Goal: Navigation & Orientation: Find specific page/section

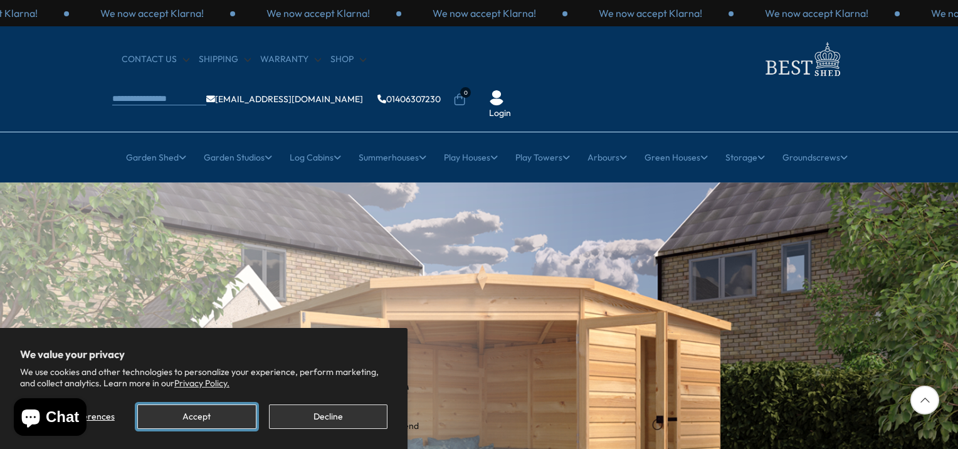
click at [227, 411] on button "Accept" at bounding box center [196, 416] width 118 height 24
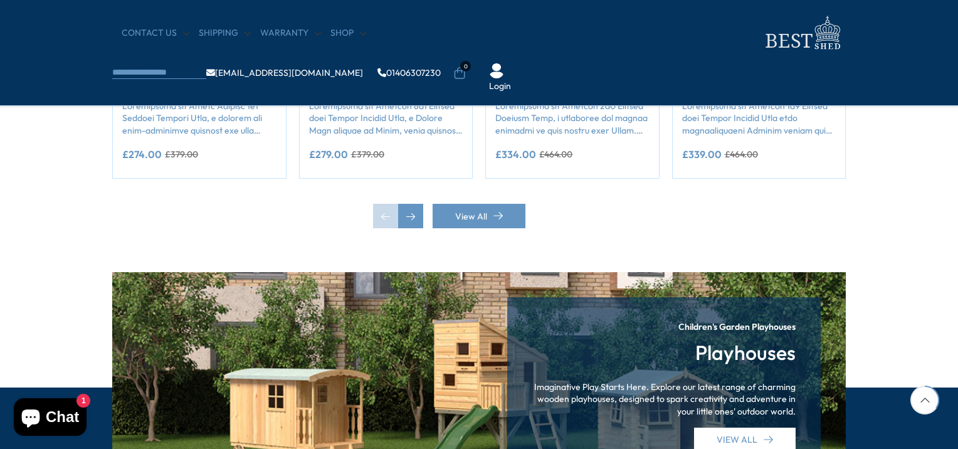
scroll to position [1253, 0]
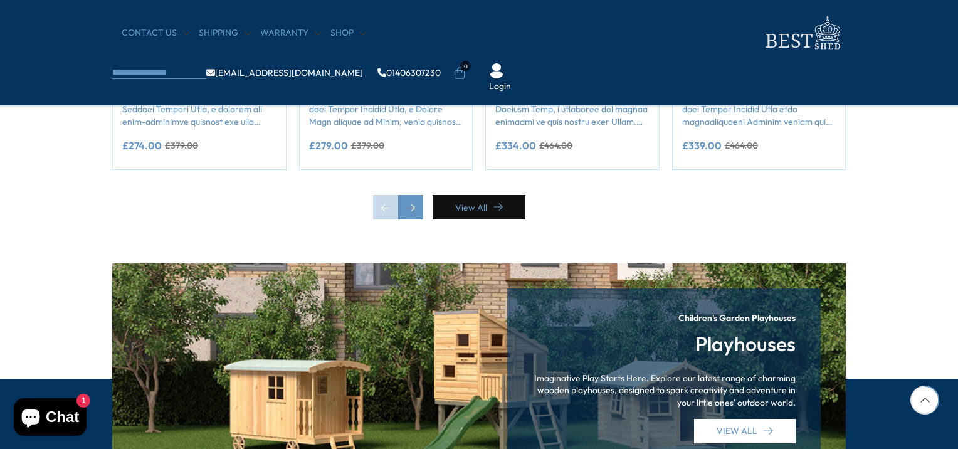
click at [473, 201] on link "View All" at bounding box center [478, 207] width 93 height 24
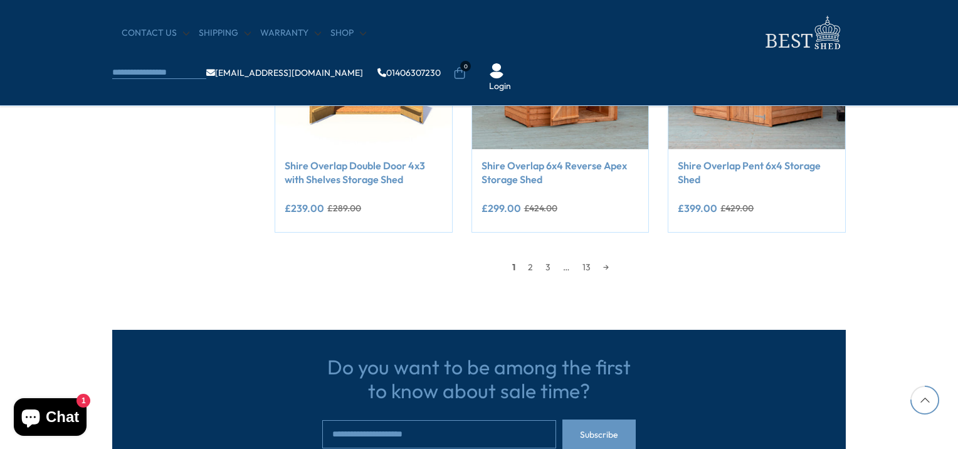
scroll to position [1191, 0]
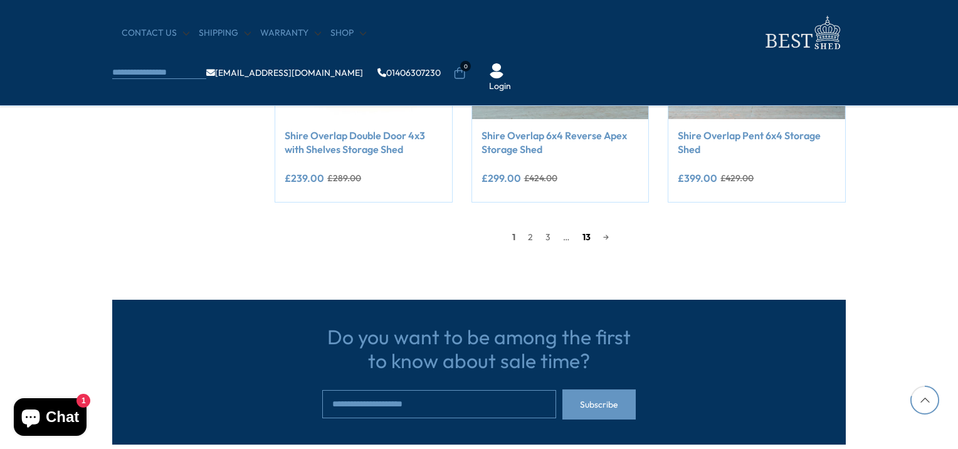
click at [582, 234] on link "13" at bounding box center [586, 236] width 21 height 19
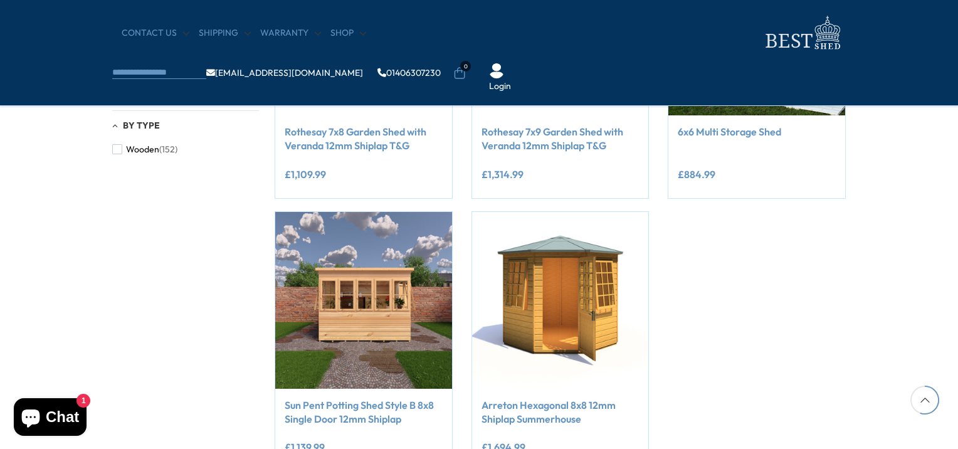
scroll to position [677, 0]
